Goal: Information Seeking & Learning: Learn about a topic

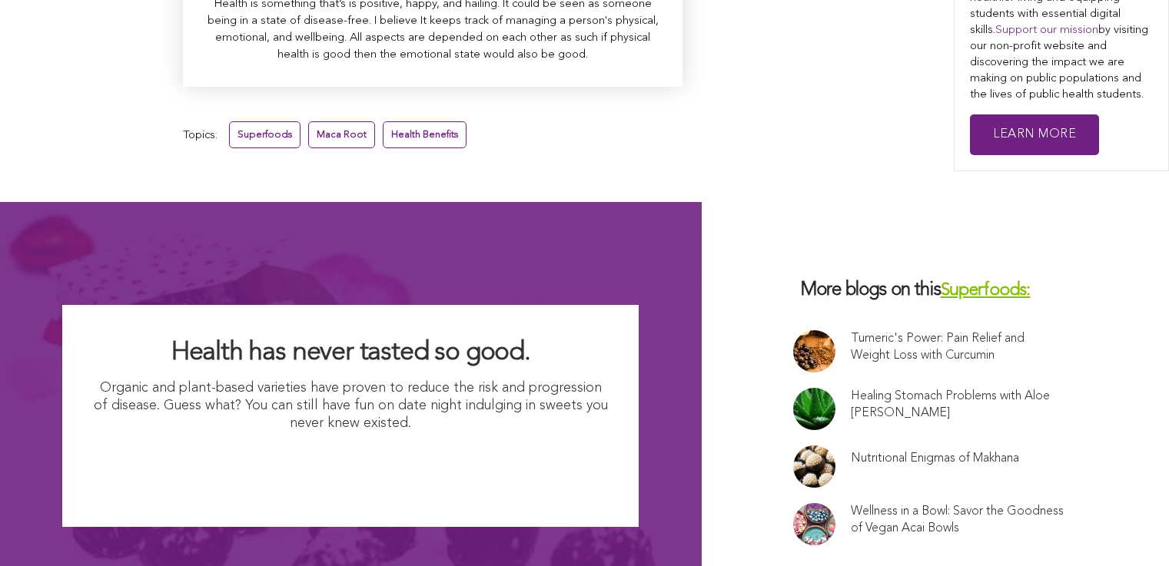
scroll to position [9719, 0]
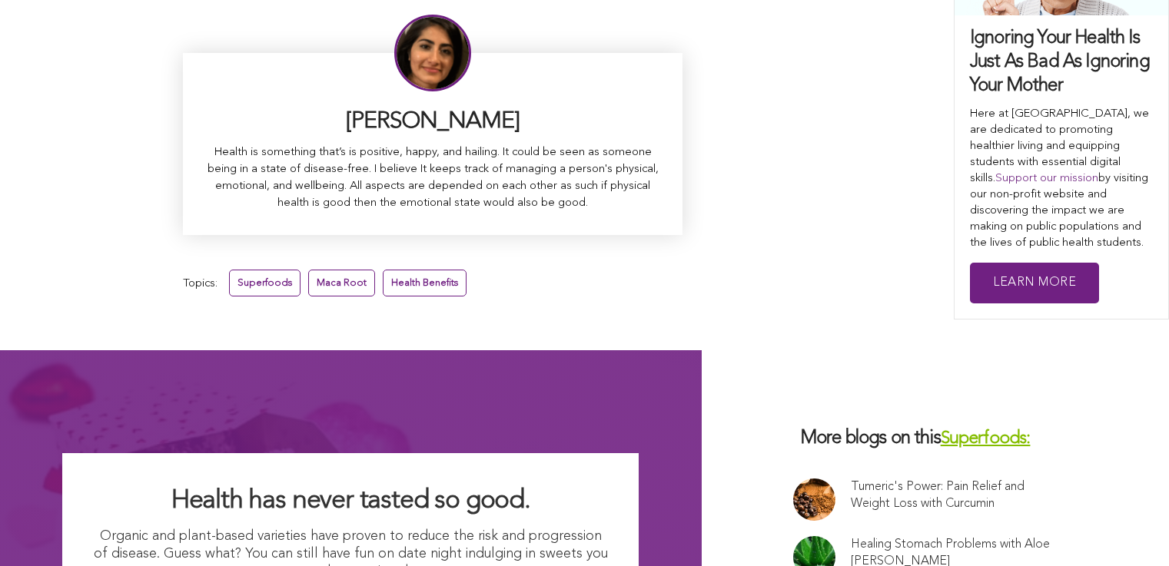
click at [383, 270] on link "Health Benefits" at bounding box center [425, 283] width 84 height 27
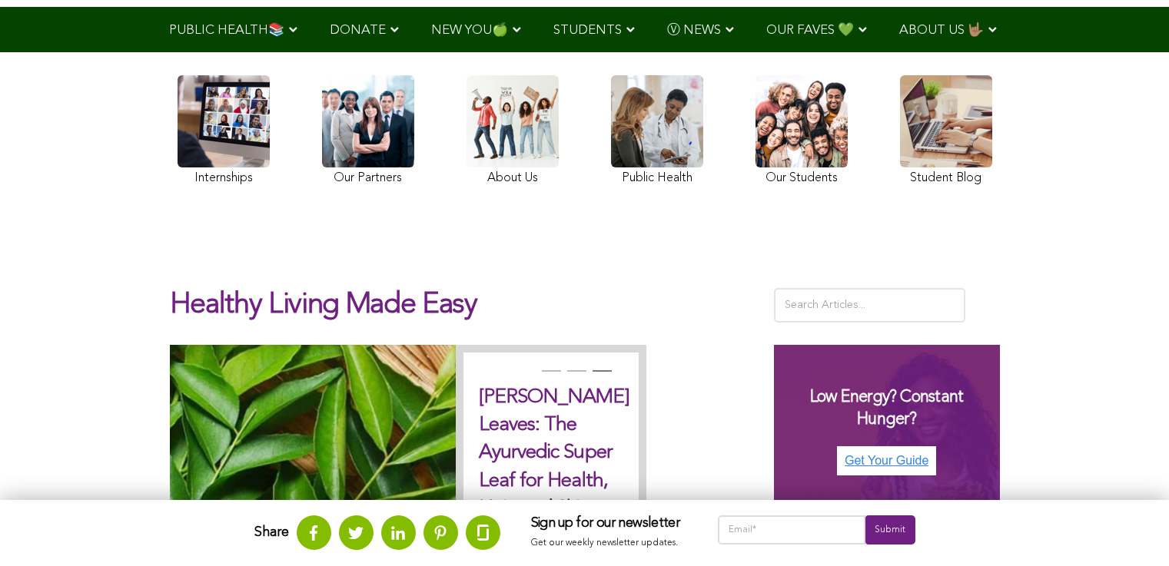
scroll to position [69, 0]
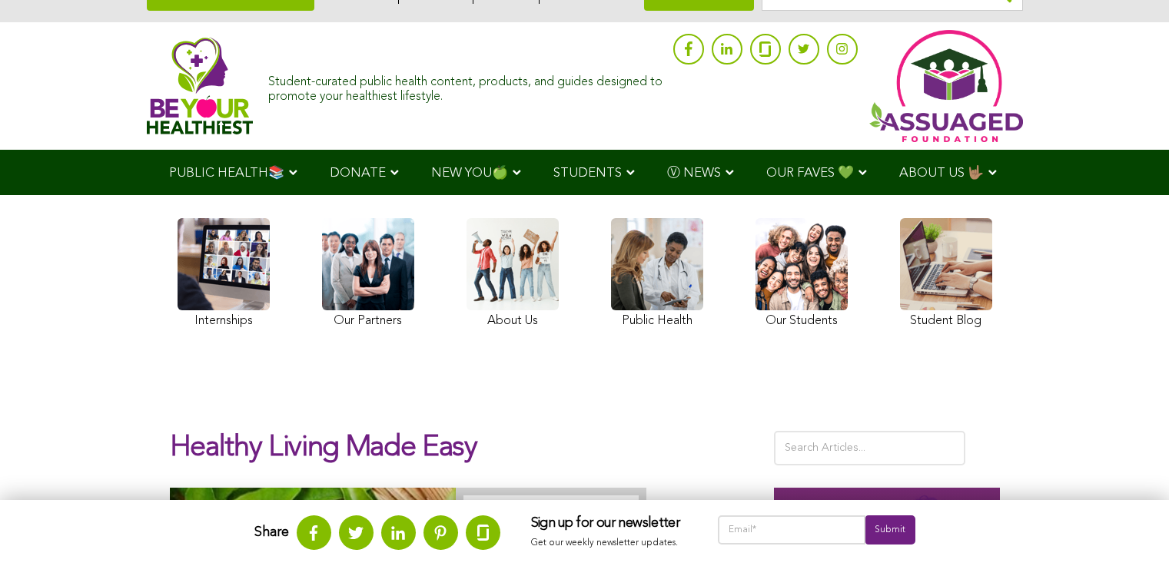
click at [579, 195] on ul "PUBLIC HEALTH📚 YouTube Our Rap Song Immunity Precautions DONATE via Venmo via P…" at bounding box center [584, 172] width 863 height 45
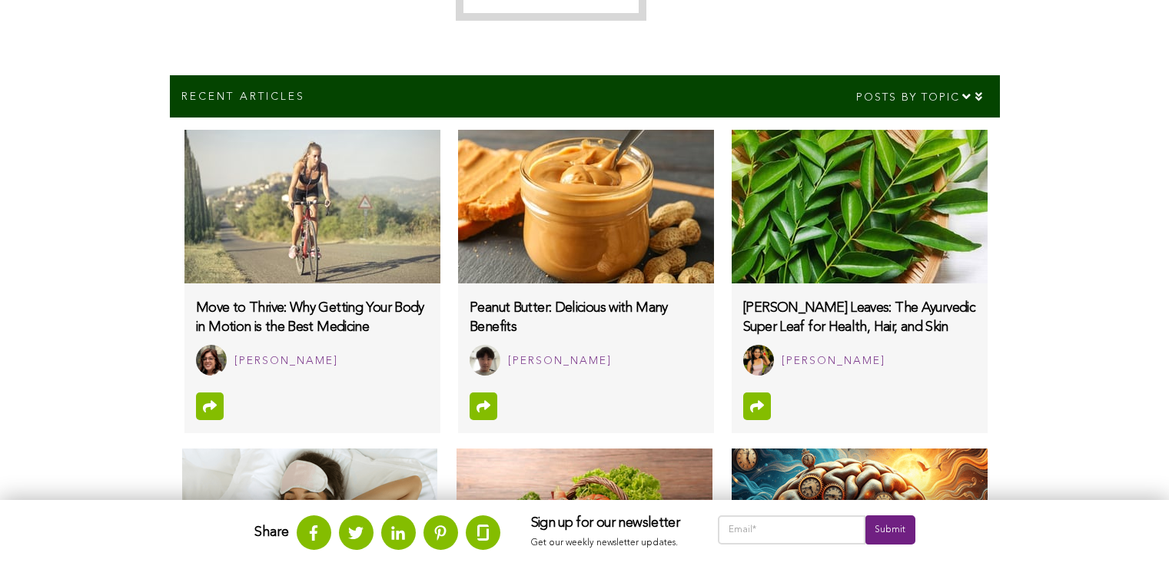
scroll to position [981, 0]
